Goal: Information Seeking & Learning: Understand process/instructions

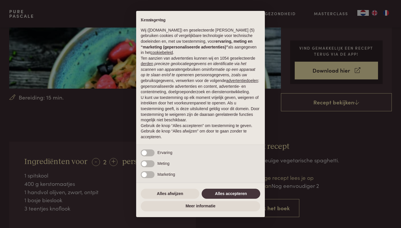
scroll to position [110, 0]
click at [229, 197] on button "Alles accepteren" at bounding box center [231, 194] width 59 height 10
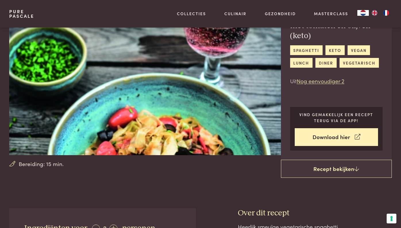
scroll to position [18, 0]
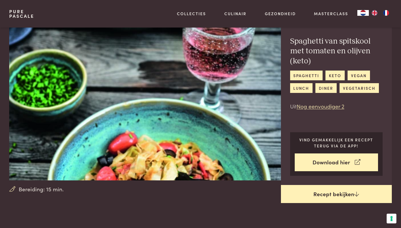
click at [354, 196] on icon at bounding box center [356, 193] width 5 height 5
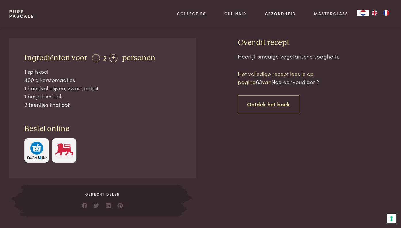
scroll to position [106, 0]
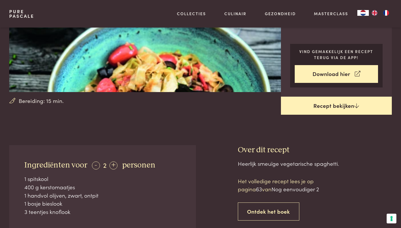
click at [356, 105] on icon at bounding box center [356, 105] width 5 height 5
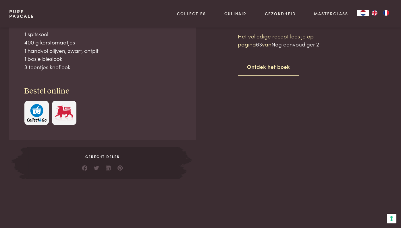
scroll to position [251, 0]
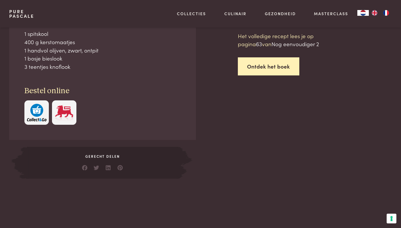
click at [280, 65] on link "Ontdek het boek" at bounding box center [269, 66] width 62 height 18
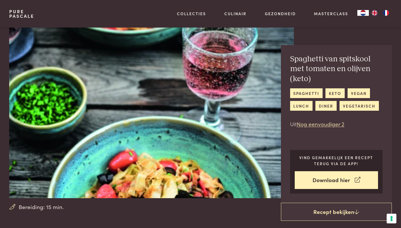
scroll to position [251, 0]
